Goal: Check status: Check status

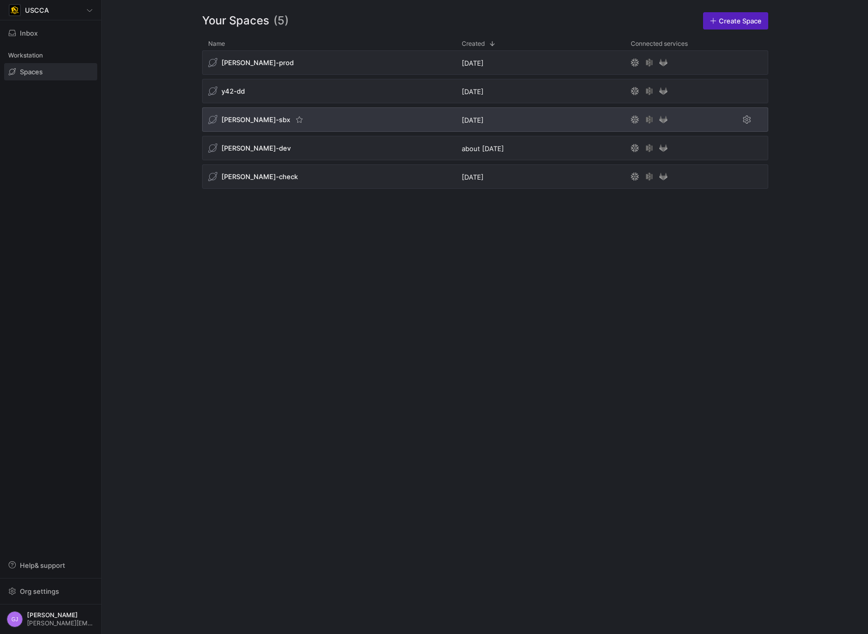
click at [356, 129] on div "[PERSON_NAME]-sbx" at bounding box center [328, 119] width 253 height 24
click at [354, 122] on div "[PERSON_NAME]-sbx" at bounding box center [328, 119] width 253 height 24
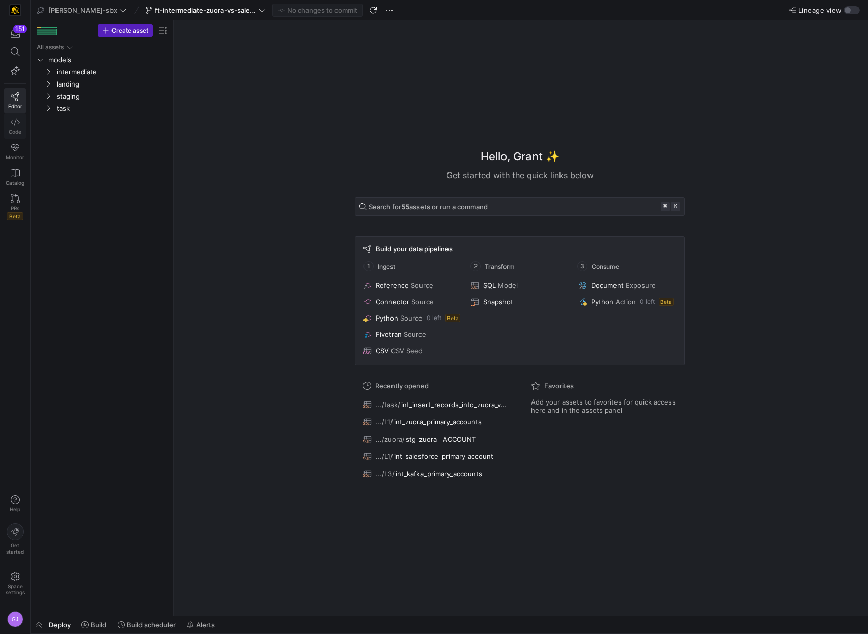
click at [23, 129] on link "Code" at bounding box center [15, 125] width 22 height 25
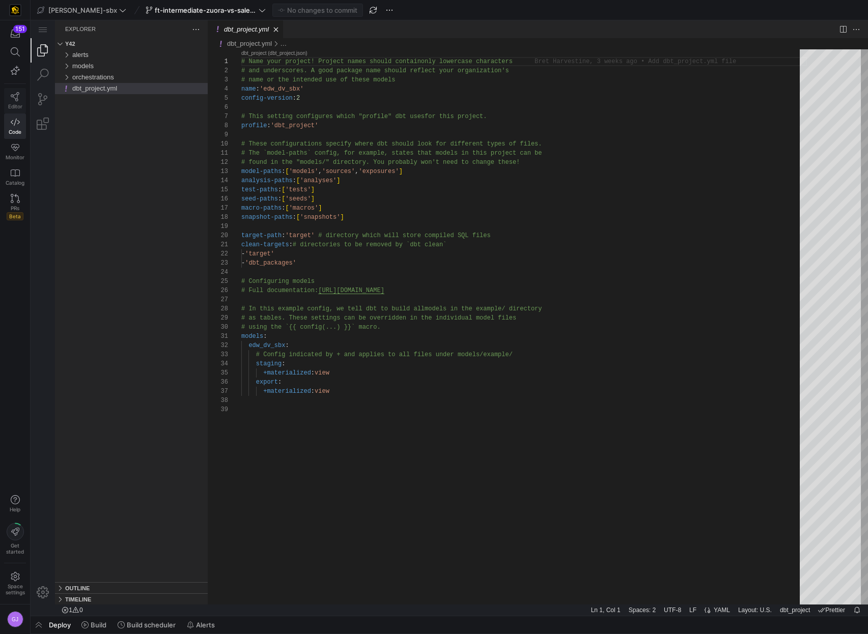
click at [17, 107] on span "Editor" at bounding box center [15, 106] width 14 height 6
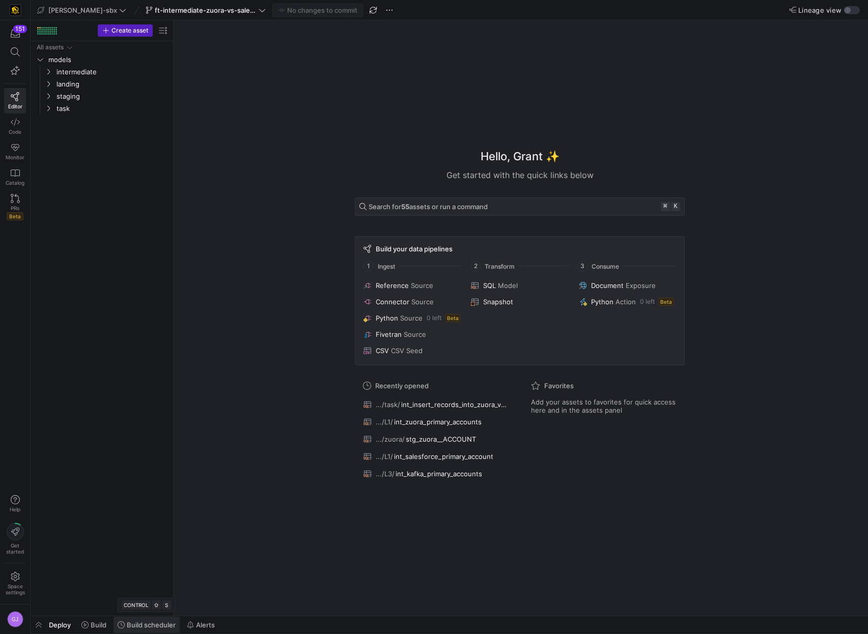
click at [165, 370] on span "Build scheduler" at bounding box center [151, 625] width 49 height 8
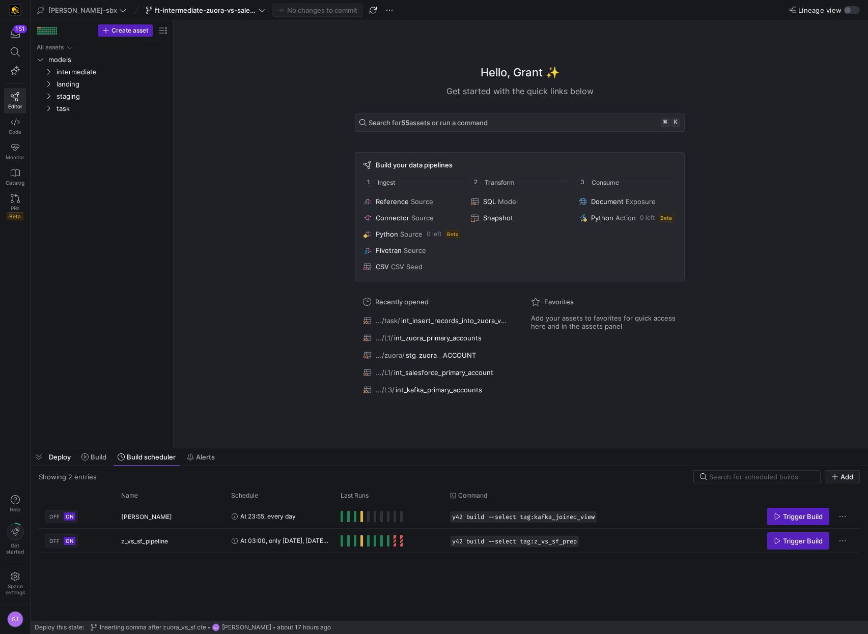
click at [769, 370] on div "Hello, Grant ✨ Get started with the quick links below Search for 55 assets or r…" at bounding box center [520, 233] width 684 height 427
click at [75, 105] on span "task" at bounding box center [99, 109] width 87 height 12
click at [80, 117] on span "int_insert_records_into_zuora_vs_salesforce​​​​​​​​​​" at bounding box center [111, 121] width 94 height 12
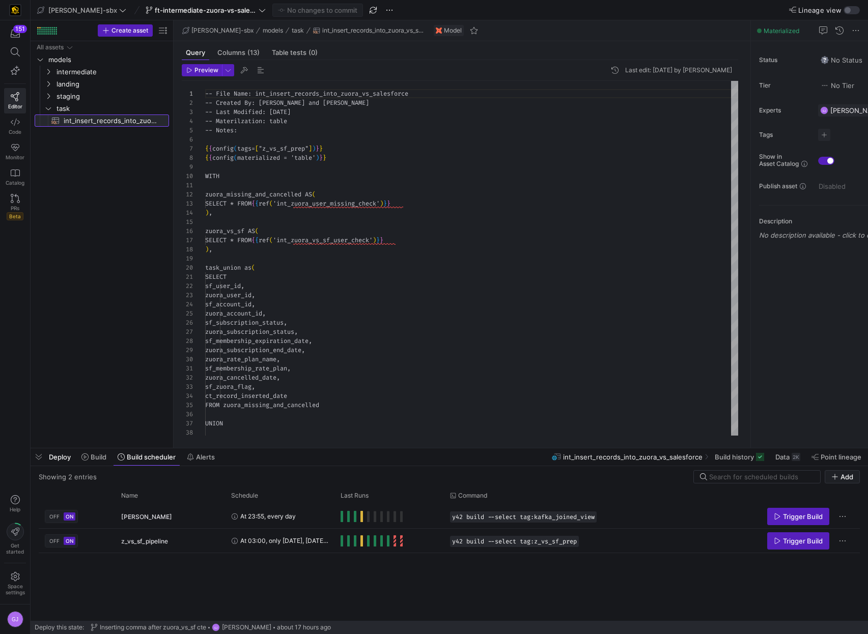
scroll to position [92, 0]
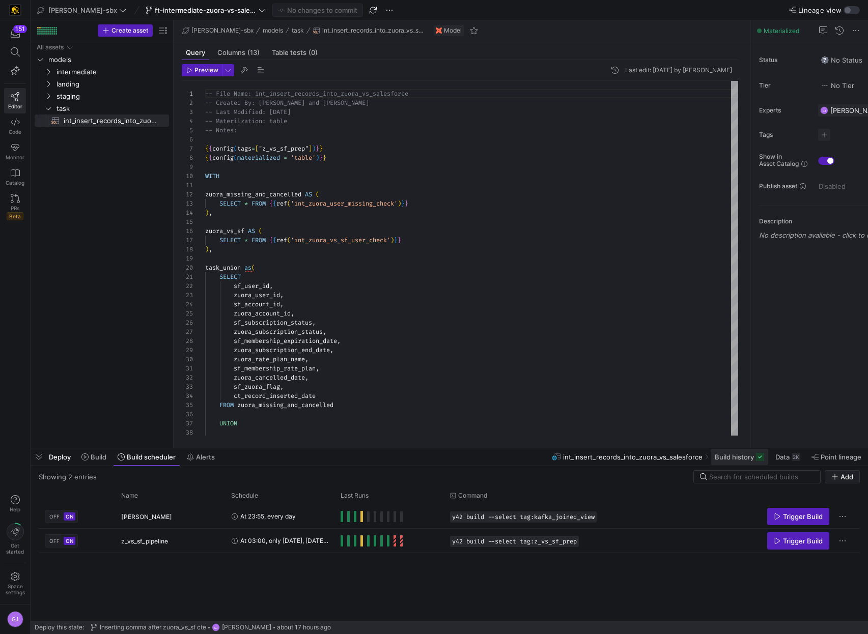
click at [735, 370] on span "Build history" at bounding box center [733, 457] width 39 height 8
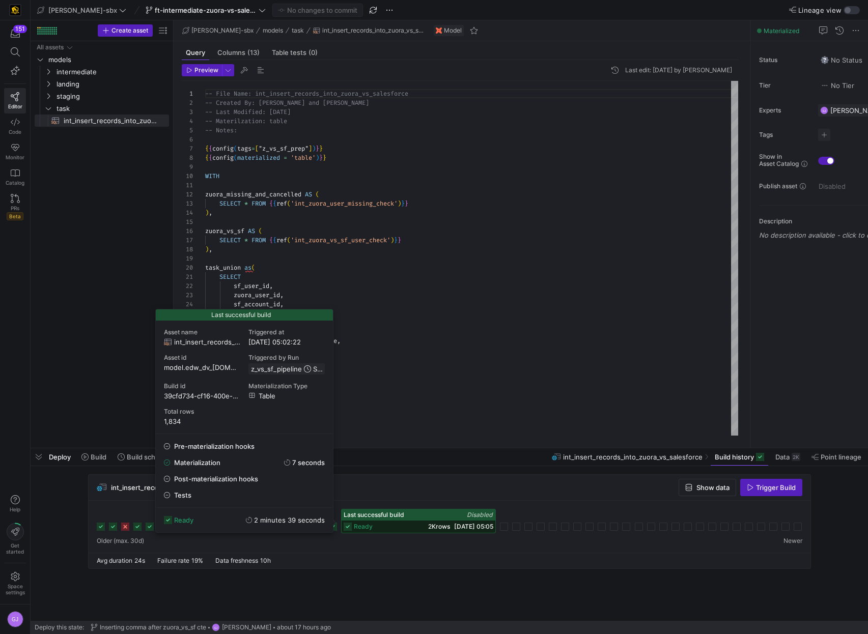
click at [441, 370] on div "2K rows [DATE] 05:05" at bounding box center [460, 526] width 65 height 7
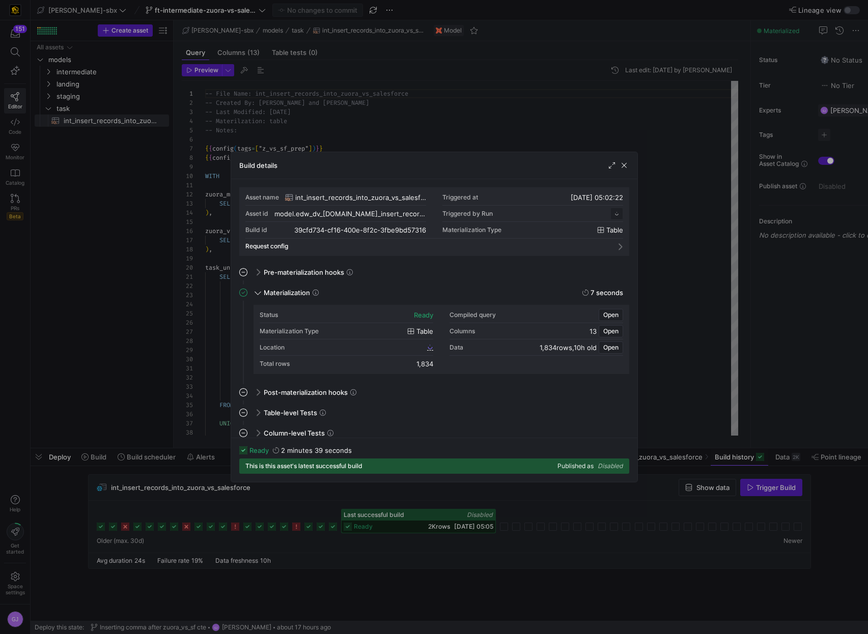
scroll to position [92, 0]
click at [343, 349] on span "39cfd734_cf16_400e_8f2c_3fbe9bd57316" at bounding box center [365, 346] width 119 height 7
